Goal: Information Seeking & Learning: Learn about a topic

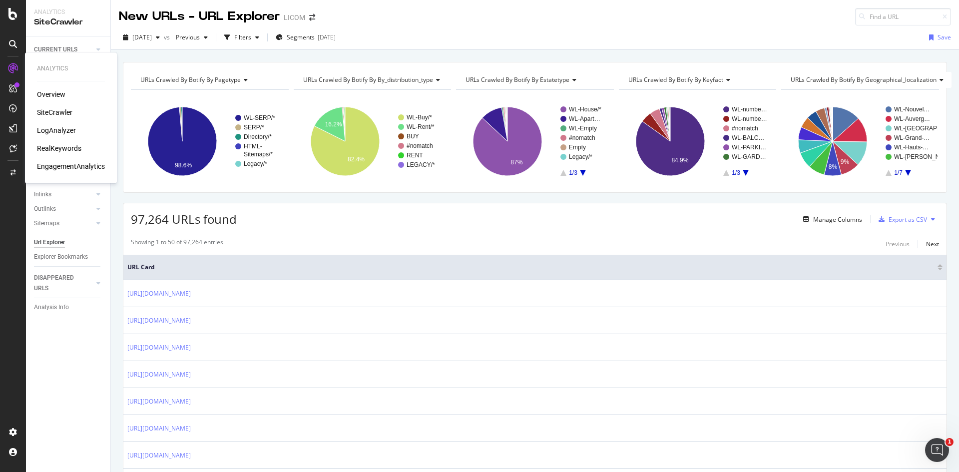
click at [47, 109] on div "SiteCrawler" at bounding box center [54, 112] width 35 height 10
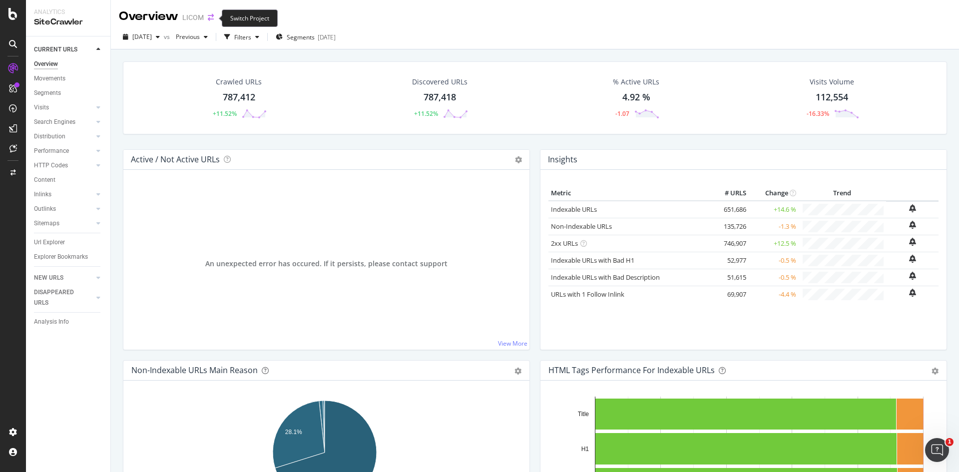
click at [213, 18] on icon "arrow-right-arrow-left" at bounding box center [211, 17] width 6 height 7
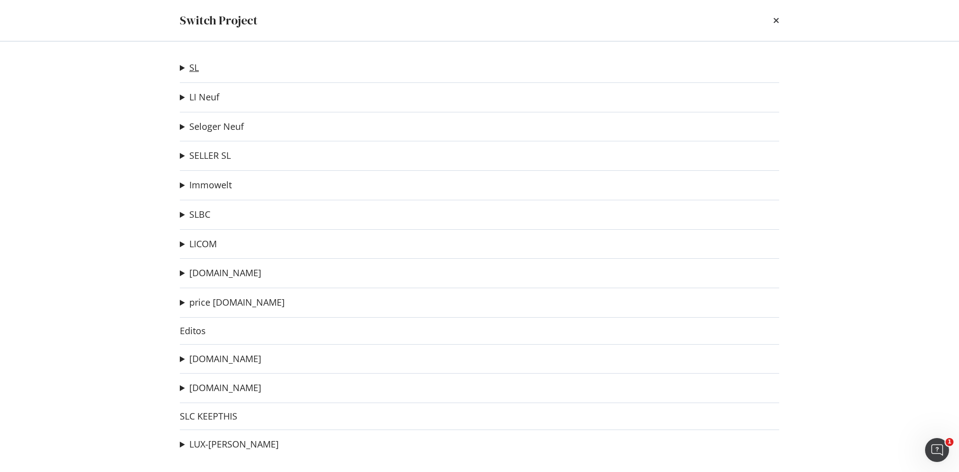
click at [190, 66] on link "SL" at bounding box center [193, 67] width 9 height 10
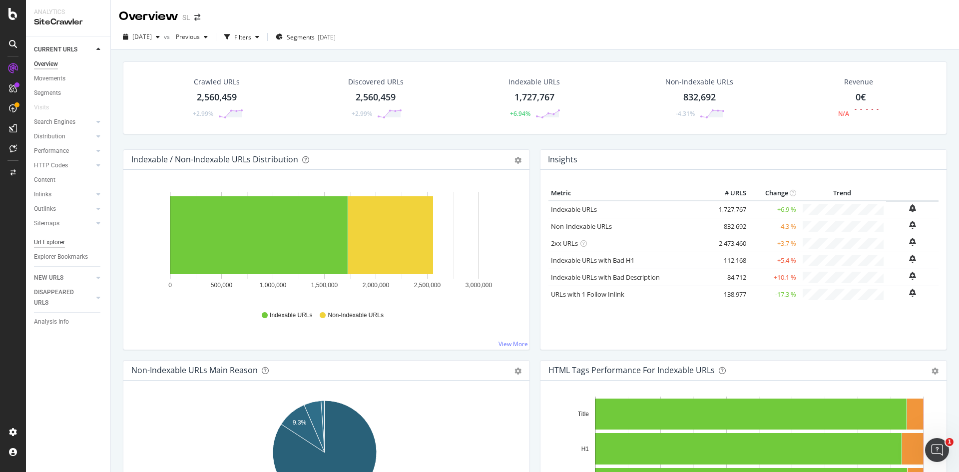
click at [49, 241] on div "Url Explorer" at bounding box center [49, 242] width 31 height 10
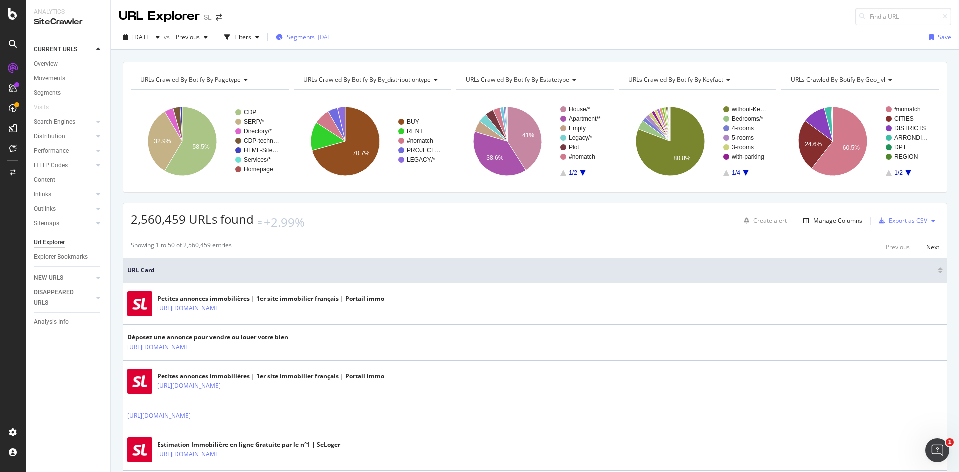
click at [315, 36] on span "Segments" at bounding box center [301, 37] width 28 height 8
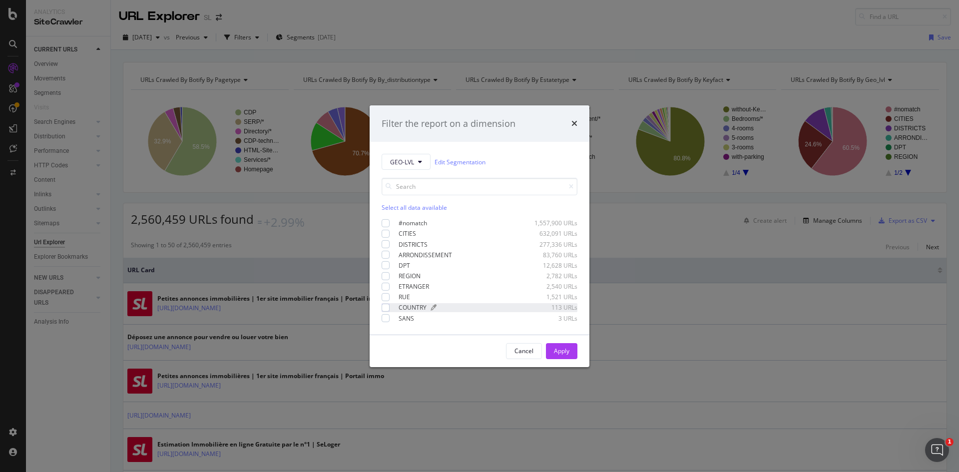
click at [404, 310] on div "COUNTRY" at bounding box center [412, 307] width 28 height 8
click at [385, 306] on icon "modal" at bounding box center [385, 307] width 4 height 5
click at [385, 283] on div "modal" at bounding box center [385, 287] width 8 height 8
click at [563, 350] on div "Apply" at bounding box center [561, 351] width 15 height 8
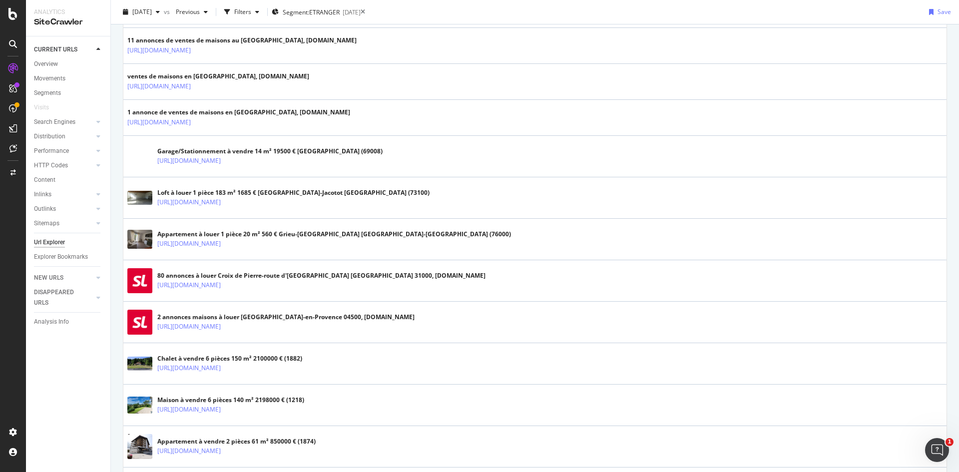
scroll to position [758, 0]
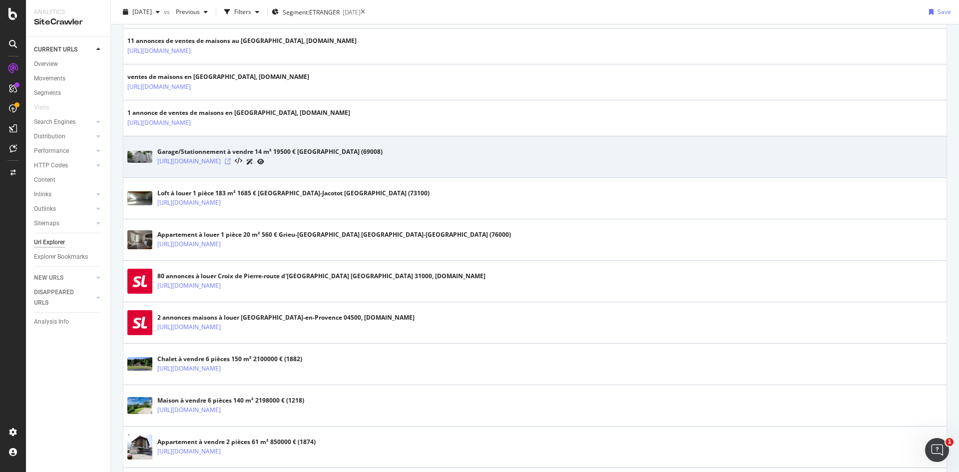
click at [231, 158] on icon at bounding box center [228, 161] width 6 height 6
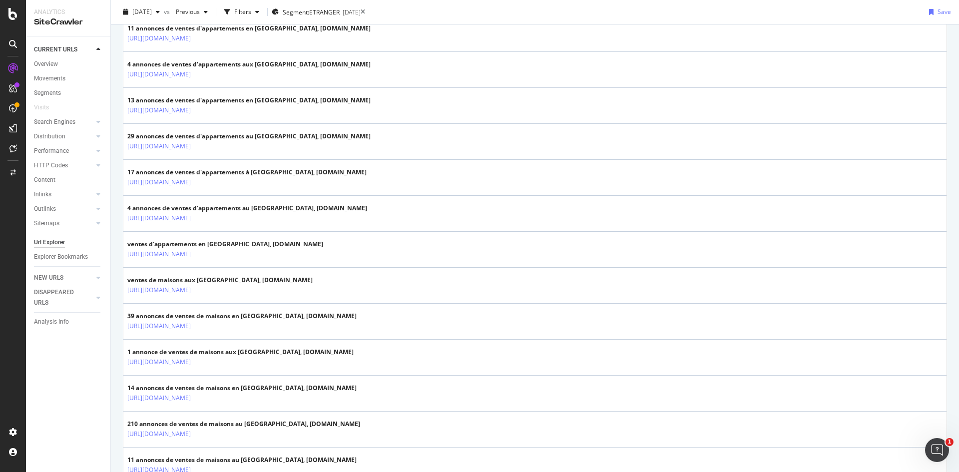
scroll to position [0, 0]
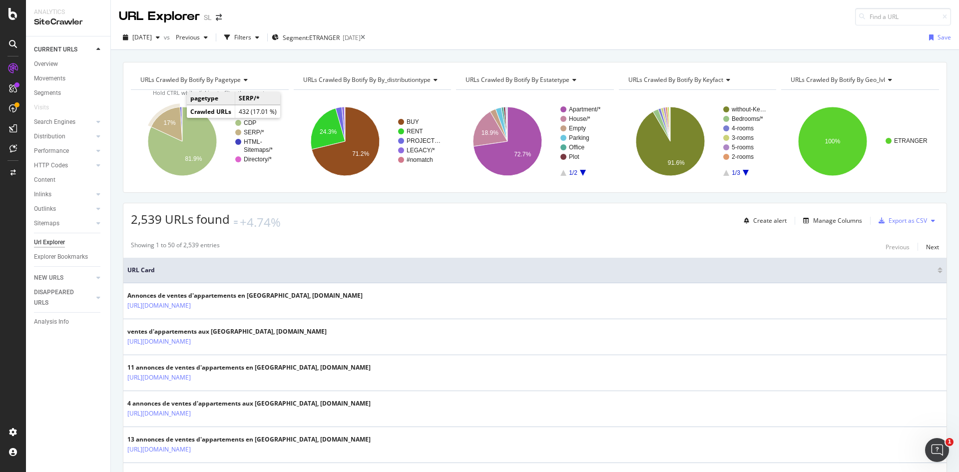
click at [161, 122] on icon "A chart." at bounding box center [166, 124] width 31 height 34
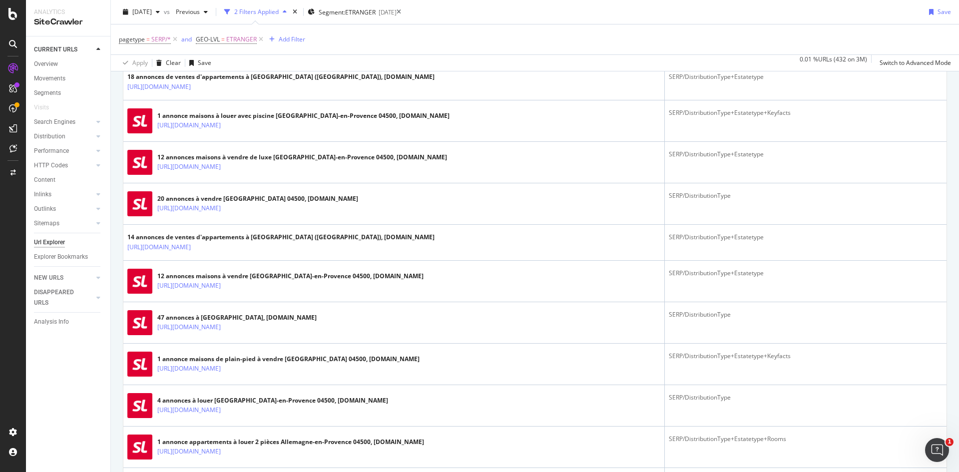
scroll to position [1119, 0]
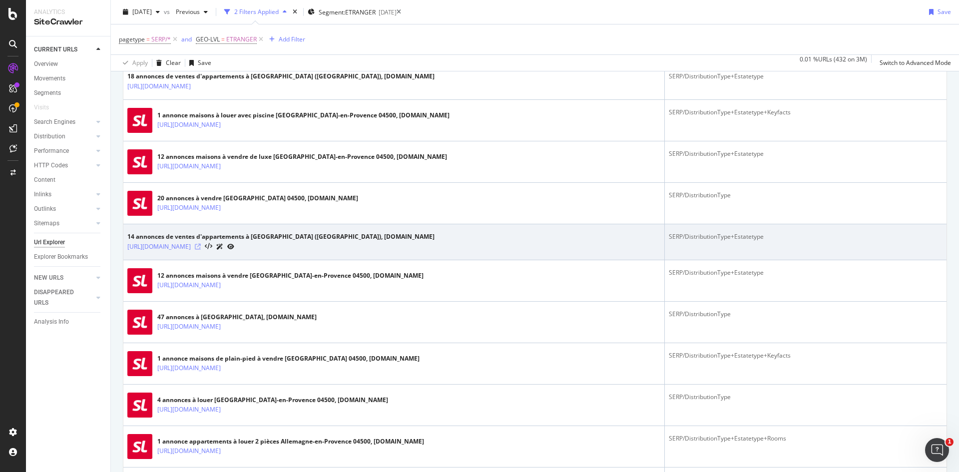
click at [201, 244] on icon at bounding box center [198, 247] width 6 height 6
